Goal: Use online tool/utility: Utilize a website feature to perform a specific function

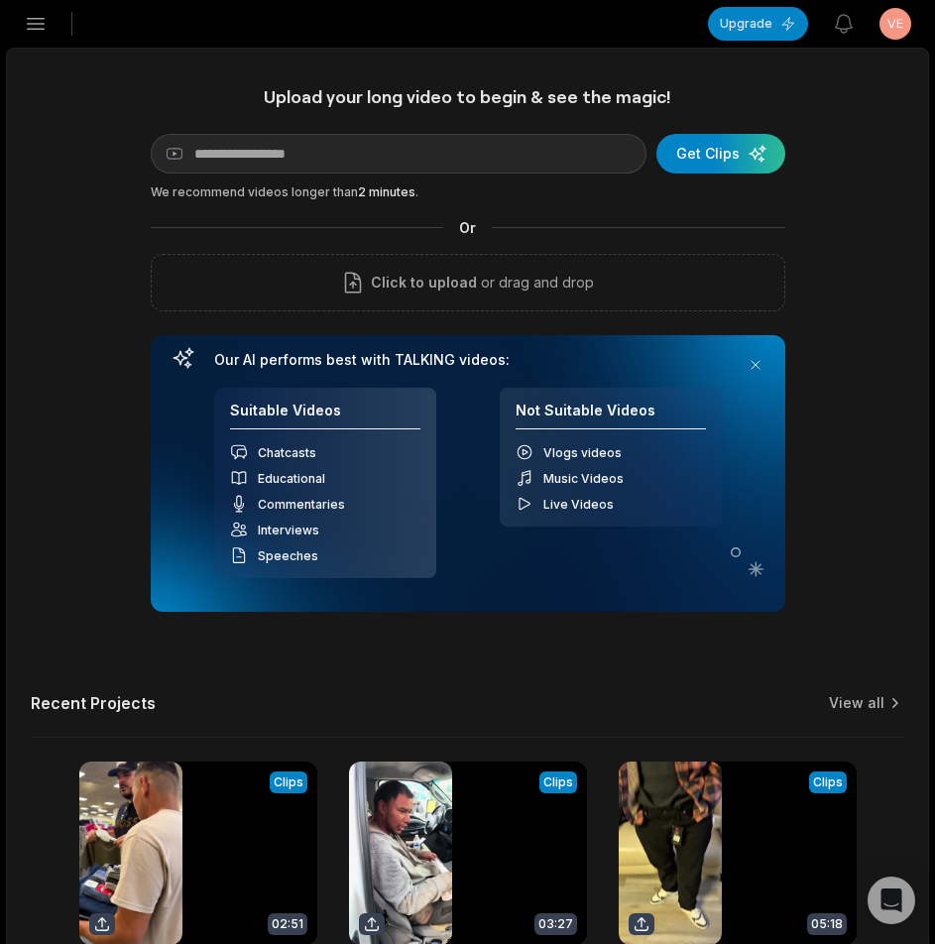
click at [40, 29] on icon "button" at bounding box center [36, 24] width 17 height 11
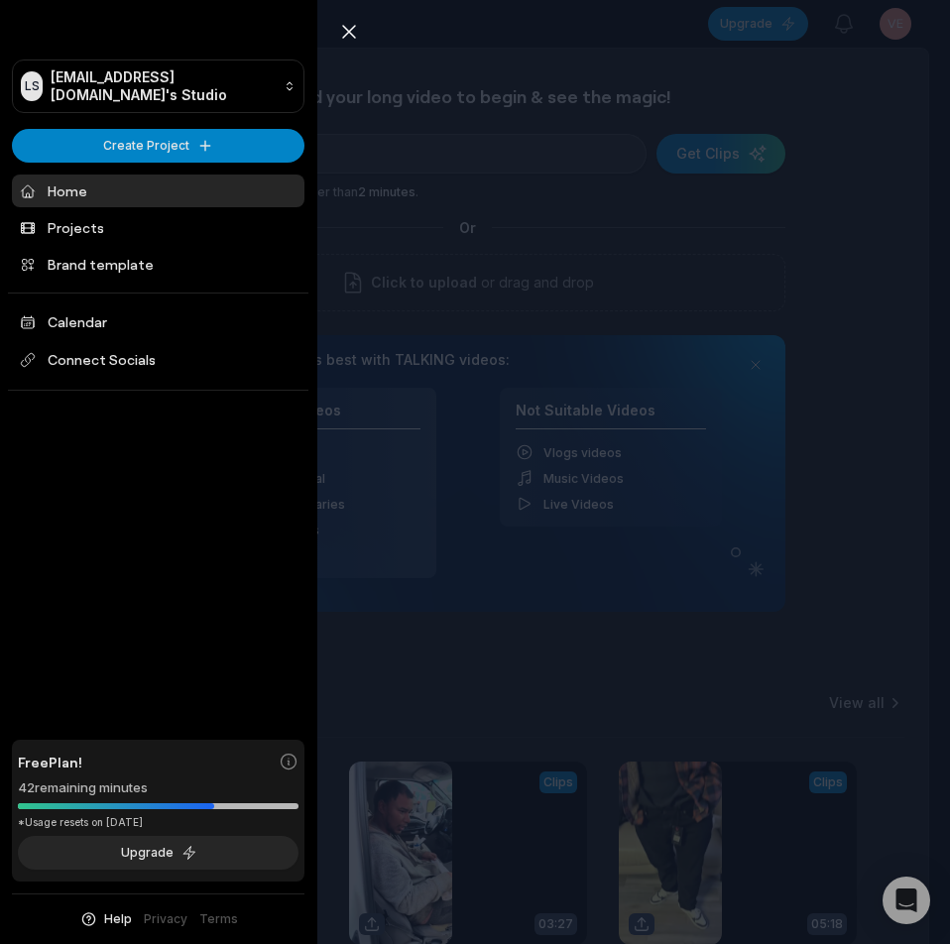
click at [856, 266] on div "Close sidebar LS [EMAIL_ADDRESS][DOMAIN_NAME]'s Studio Create Project Home Proj…" at bounding box center [475, 472] width 950 height 944
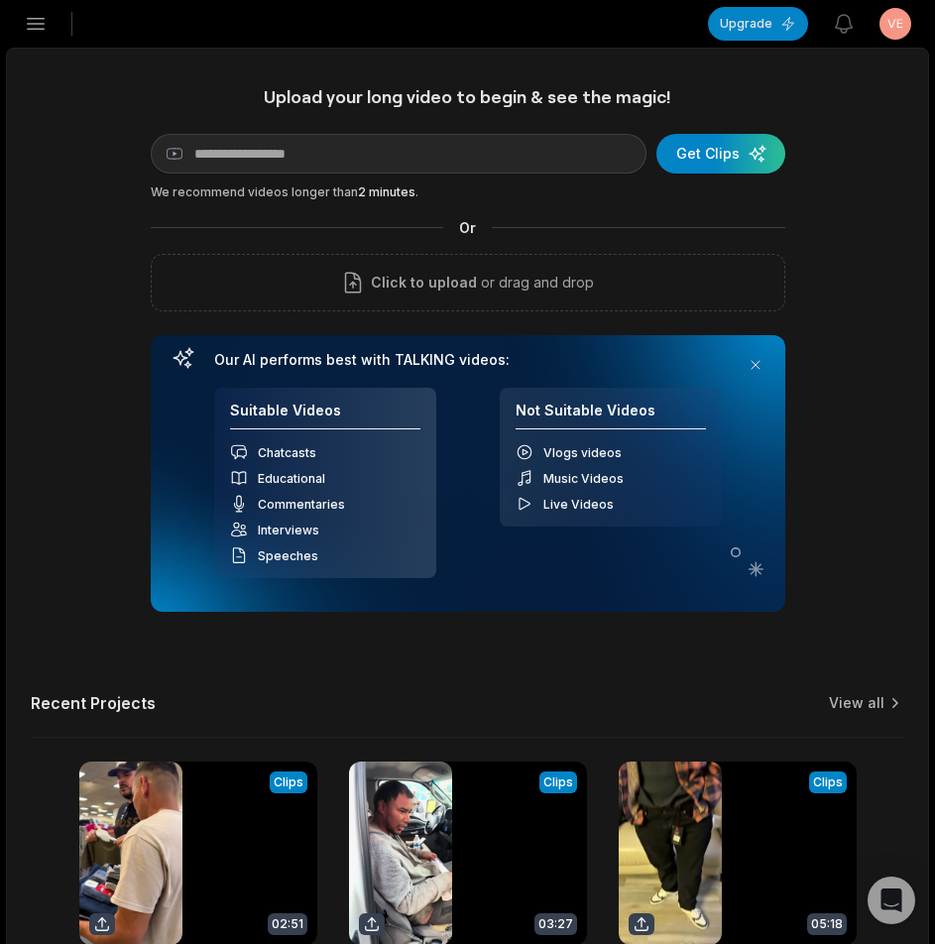
click at [30, 22] on icon "button" at bounding box center [36, 24] width 24 height 24
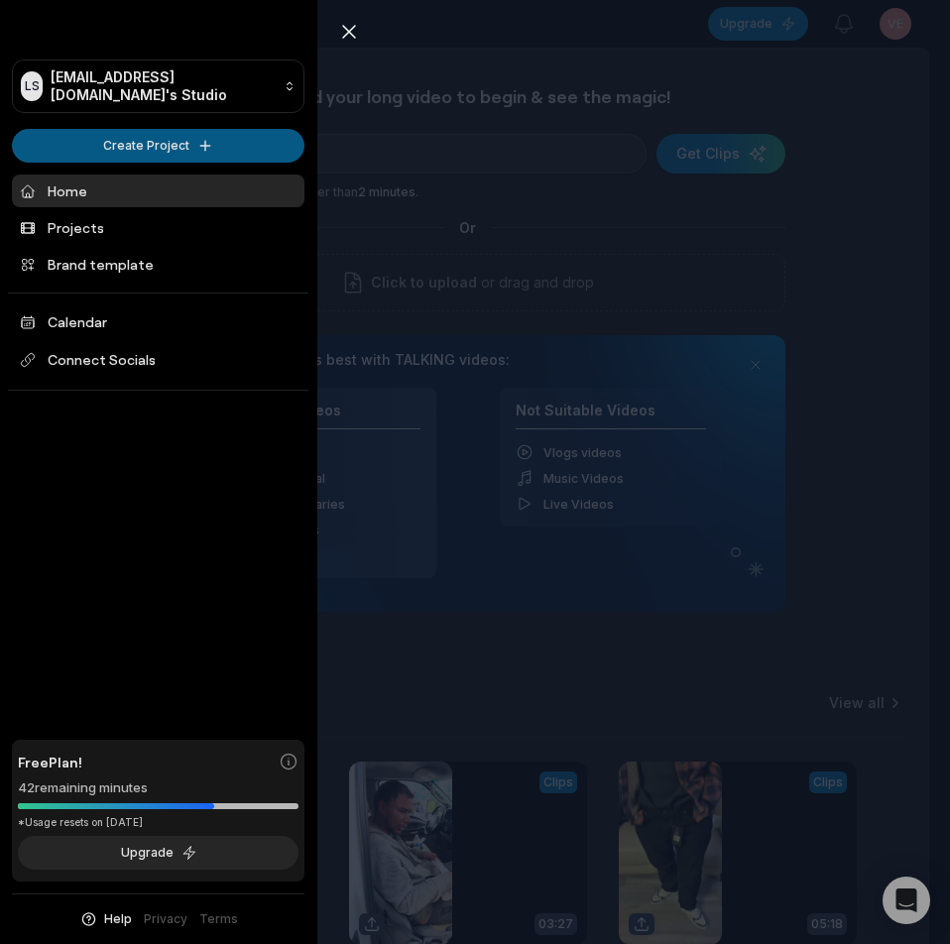
click at [108, 139] on html "LS [EMAIL_ADDRESS][DOMAIN_NAME]'s Studio Create Project Home Projects Brand tem…" at bounding box center [475, 472] width 950 height 944
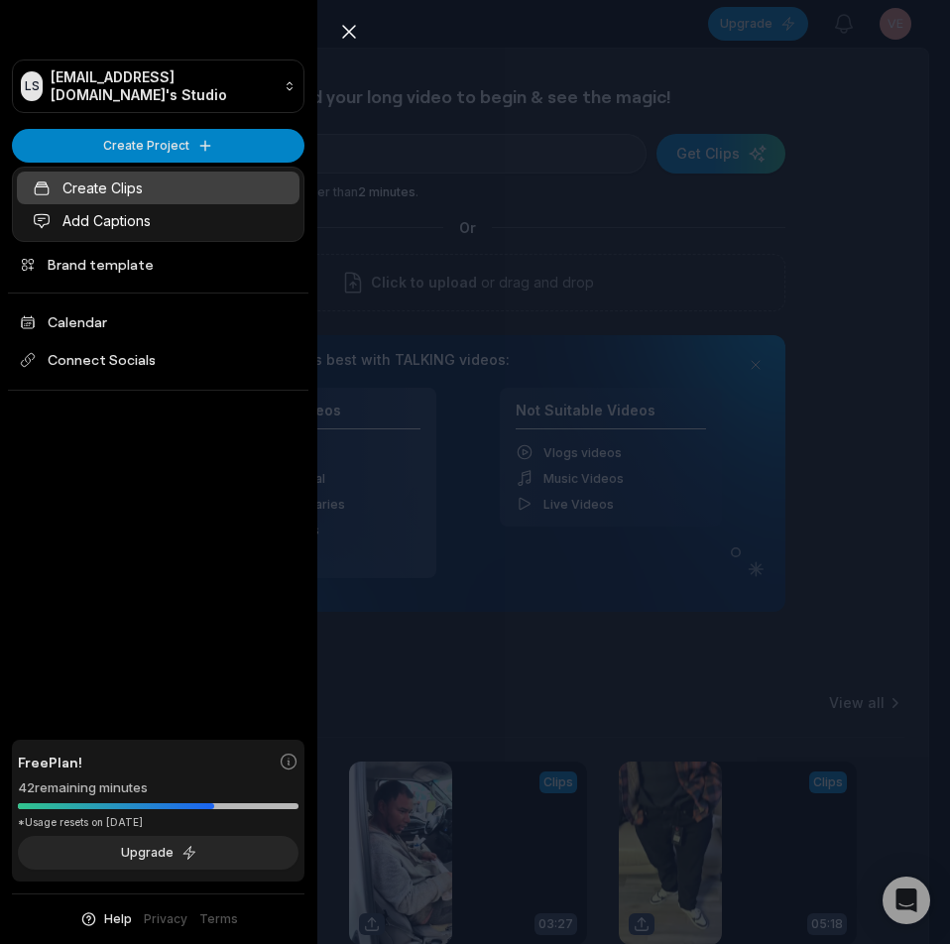
click at [122, 183] on link "Create Clips" at bounding box center [158, 188] width 283 height 33
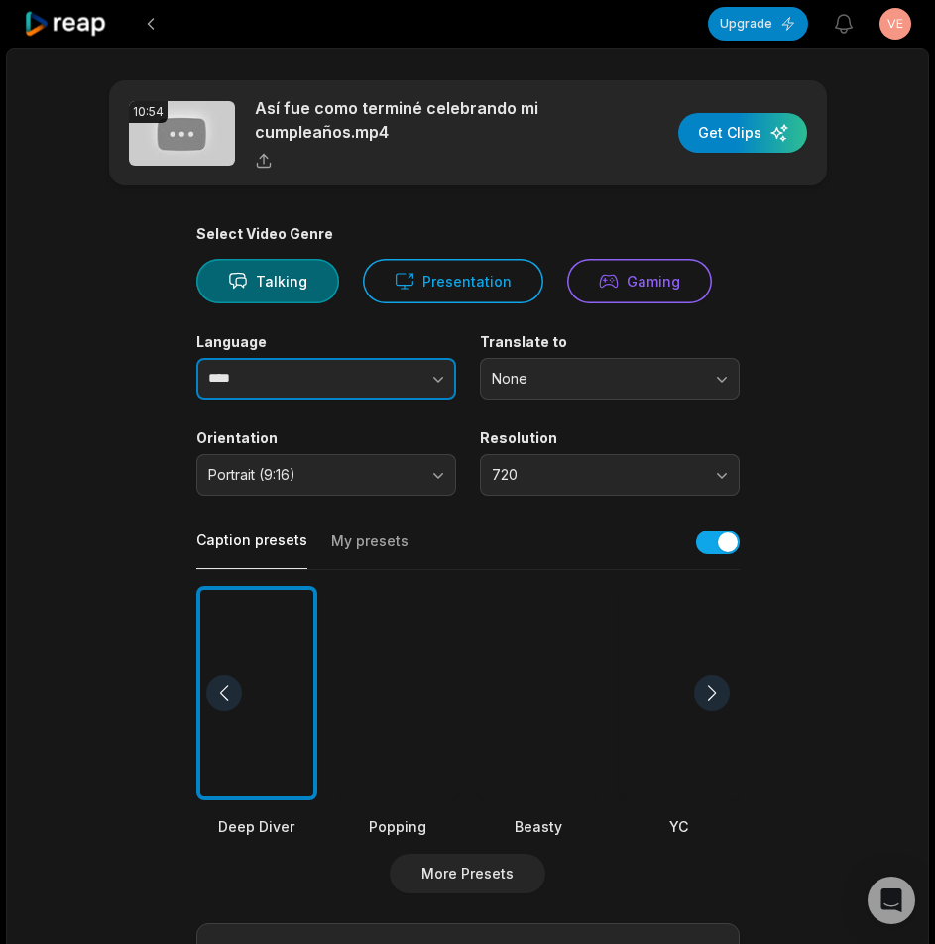
click at [434, 388] on icon "button" at bounding box center [438, 379] width 20 height 20
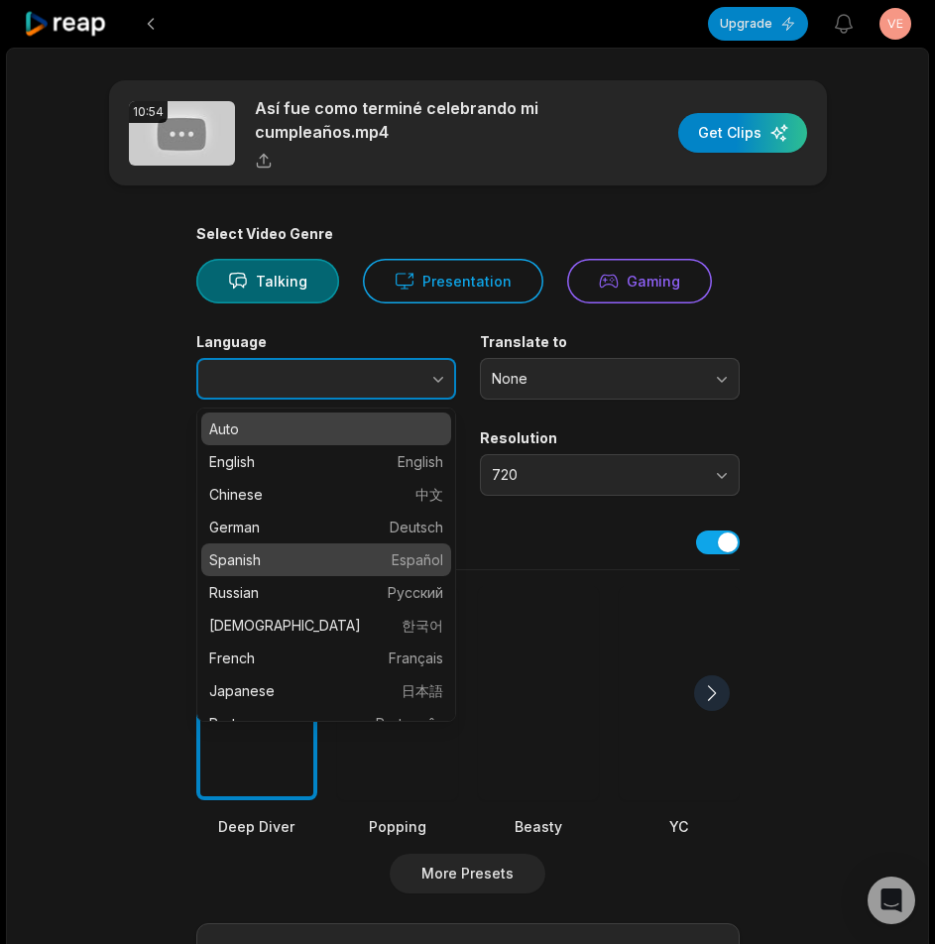
type input "*******"
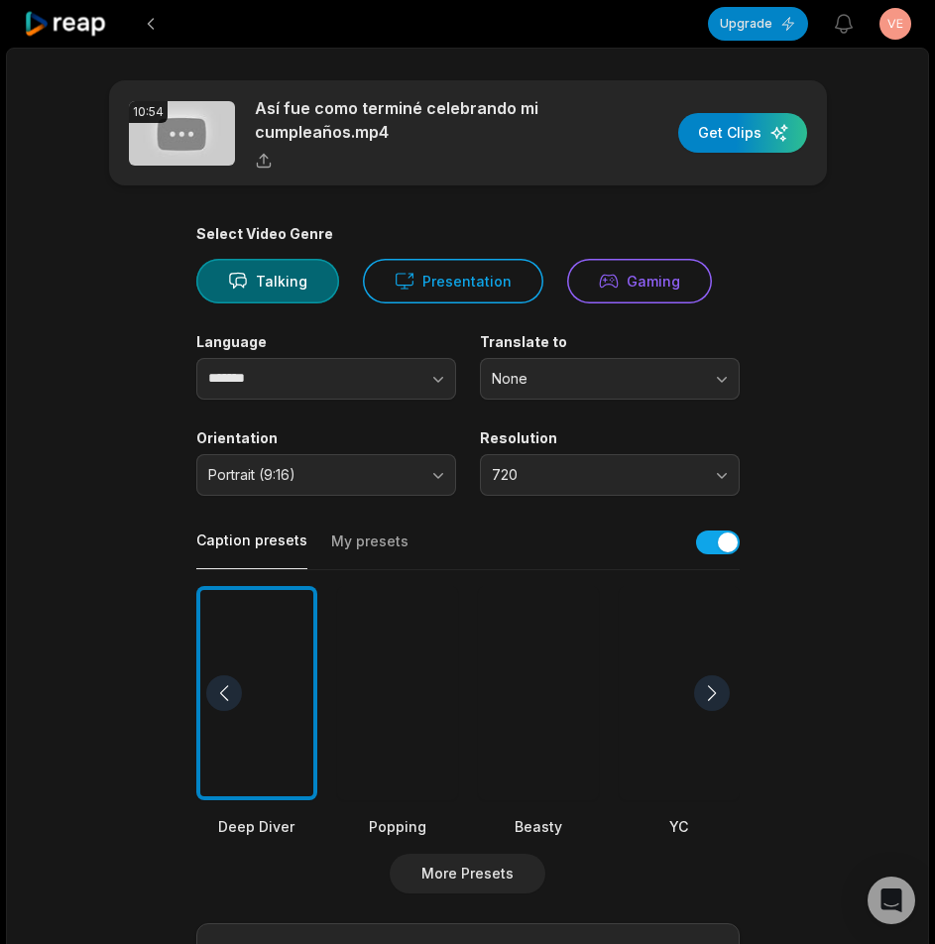
click at [406, 677] on div at bounding box center [397, 693] width 121 height 215
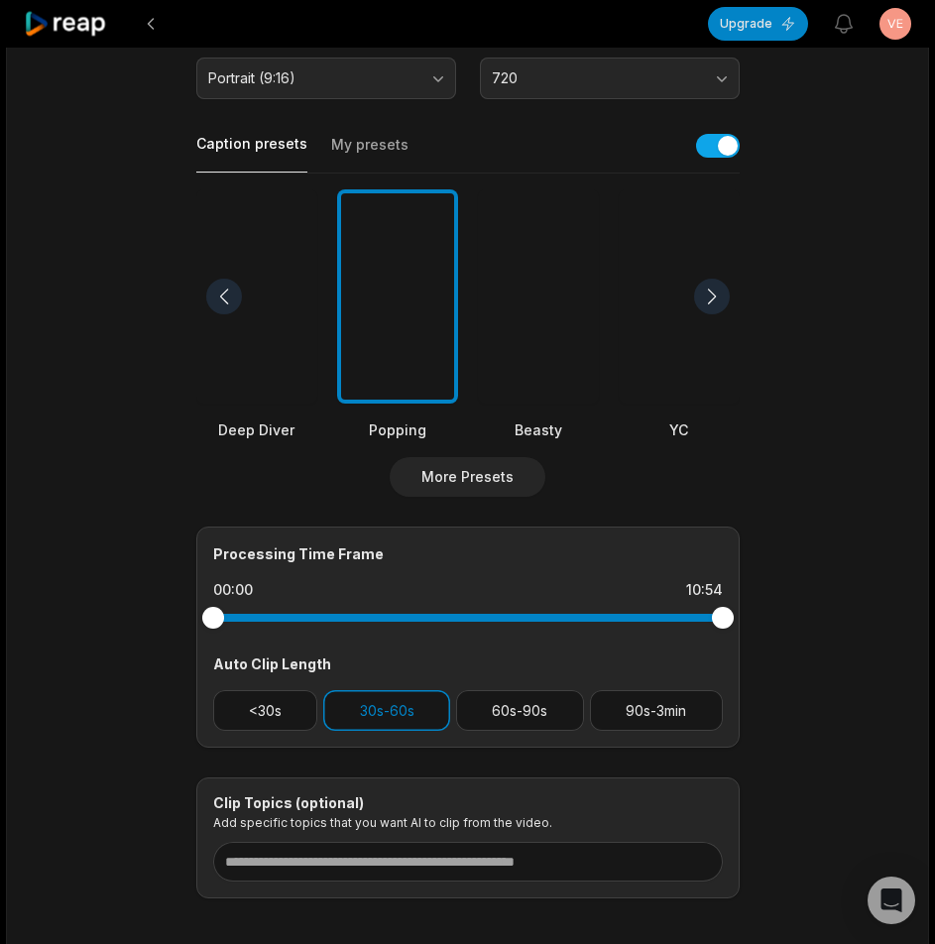
scroll to position [494, 0]
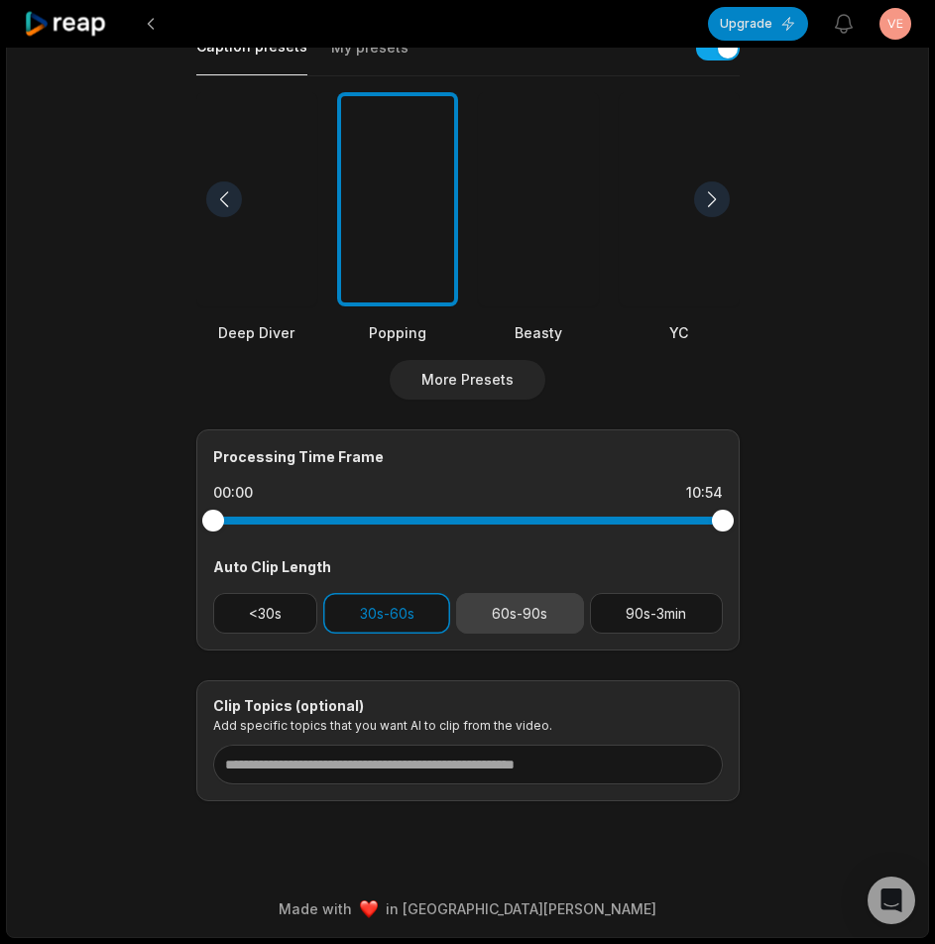
click at [504, 620] on button "60s-90s" at bounding box center [520, 613] width 128 height 41
click at [375, 612] on button "30s-60s" at bounding box center [386, 613] width 127 height 41
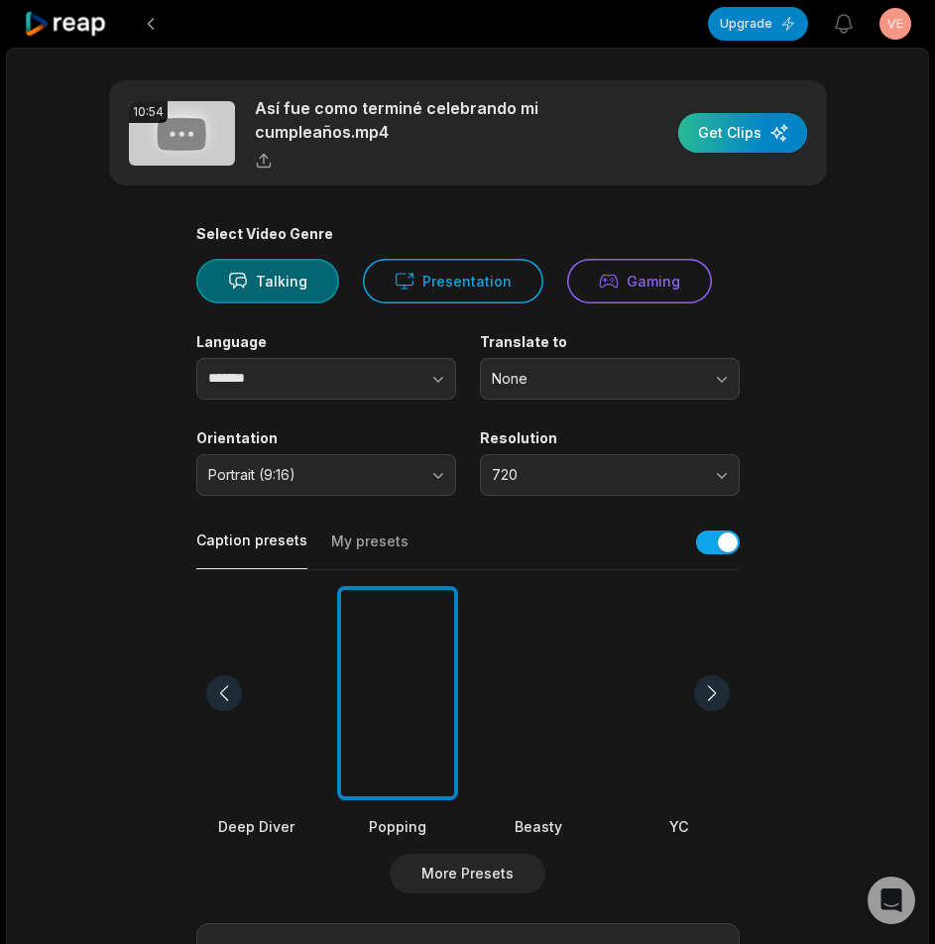
click at [724, 140] on div "button" at bounding box center [742, 133] width 129 height 40
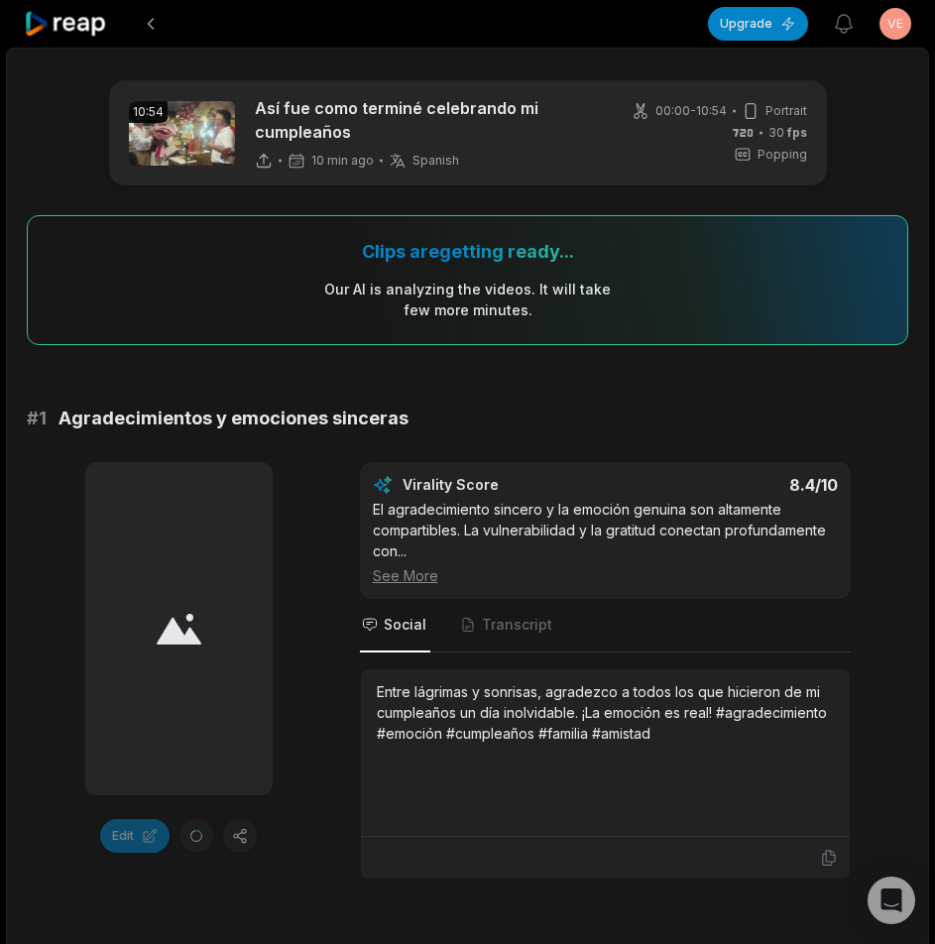
click at [74, 25] on icon at bounding box center [66, 24] width 84 height 27
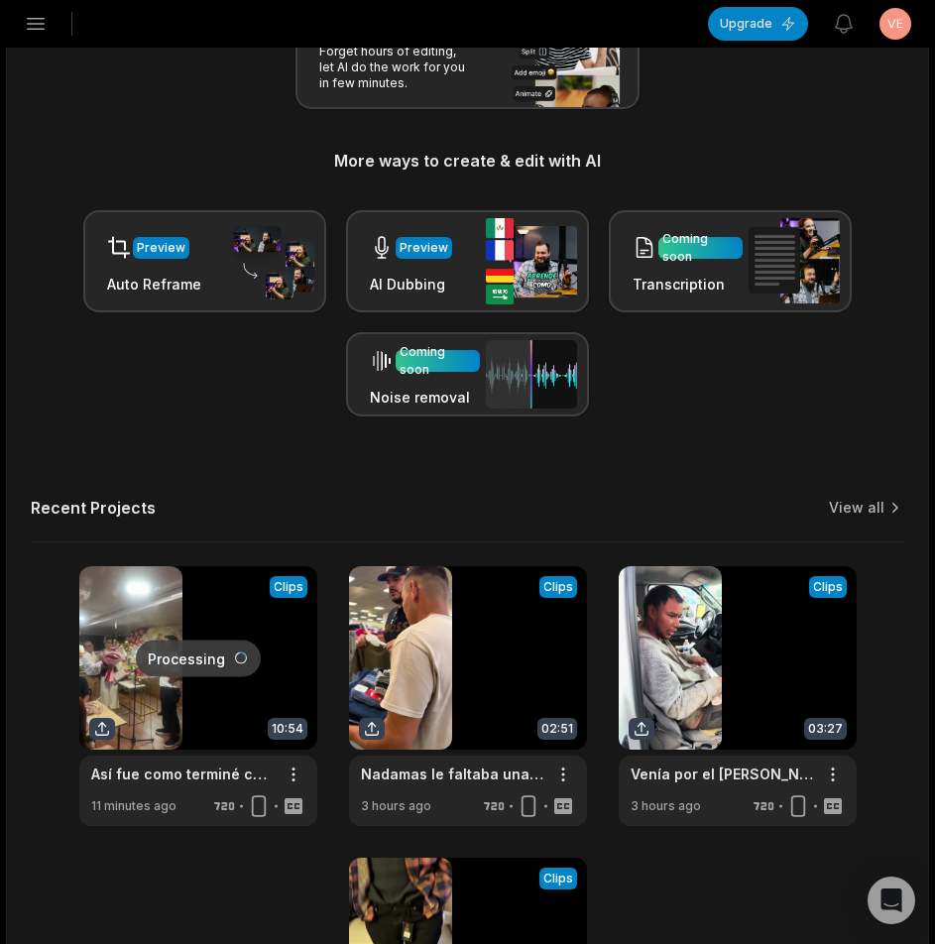
scroll to position [574, 0]
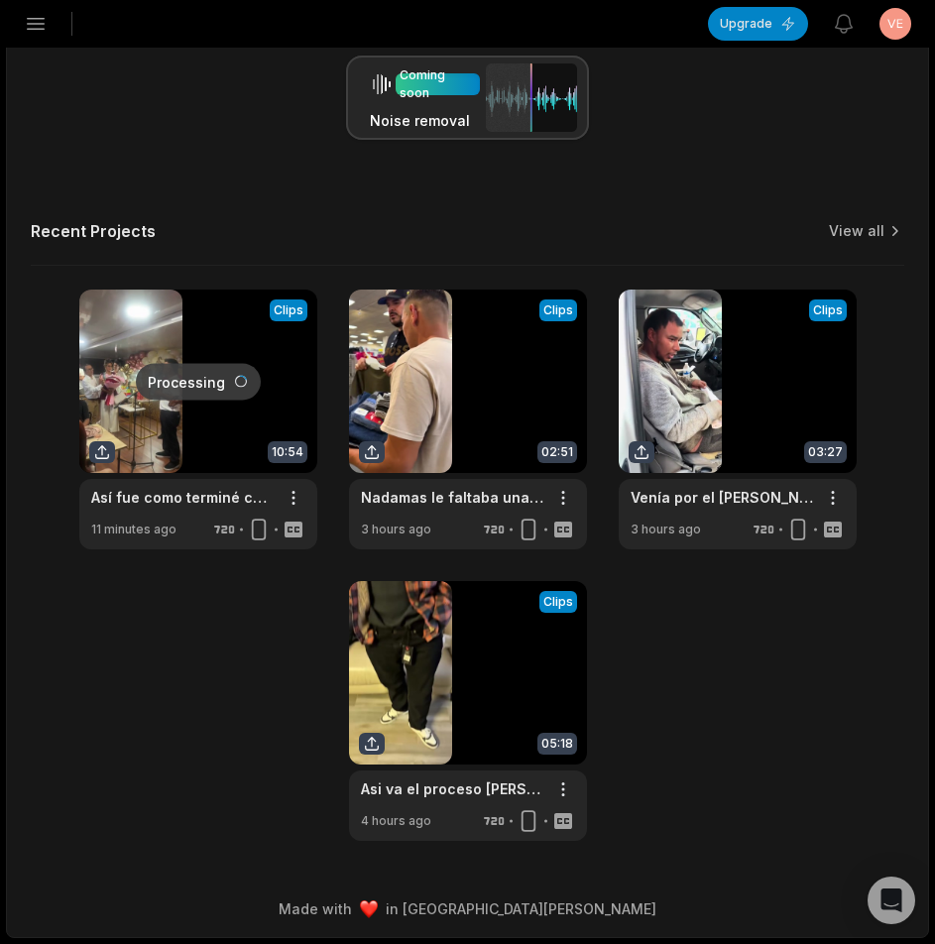
click at [848, 681] on div "Processing Clips 10:54 Así fue como terminé celebrando mi cumpleaños Open optio…" at bounding box center [468, 565] width 874 height 551
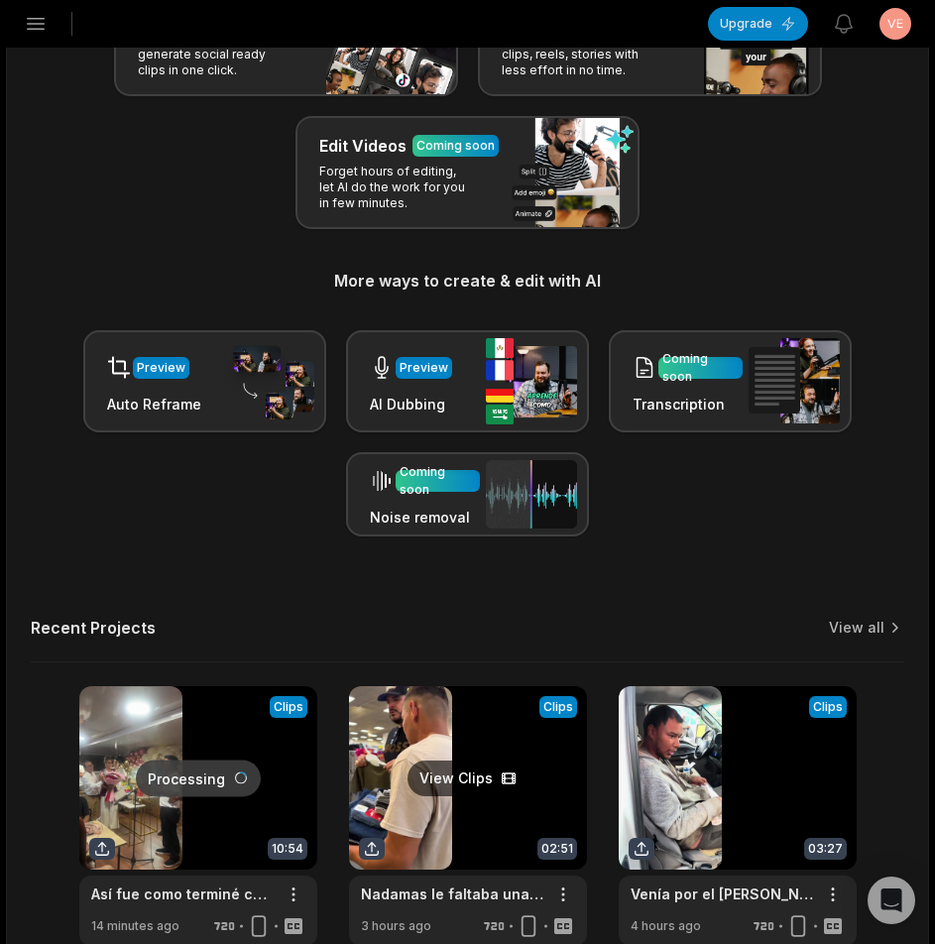
scroll to position [475, 0]
